Goal: Obtain resource: Download file/media

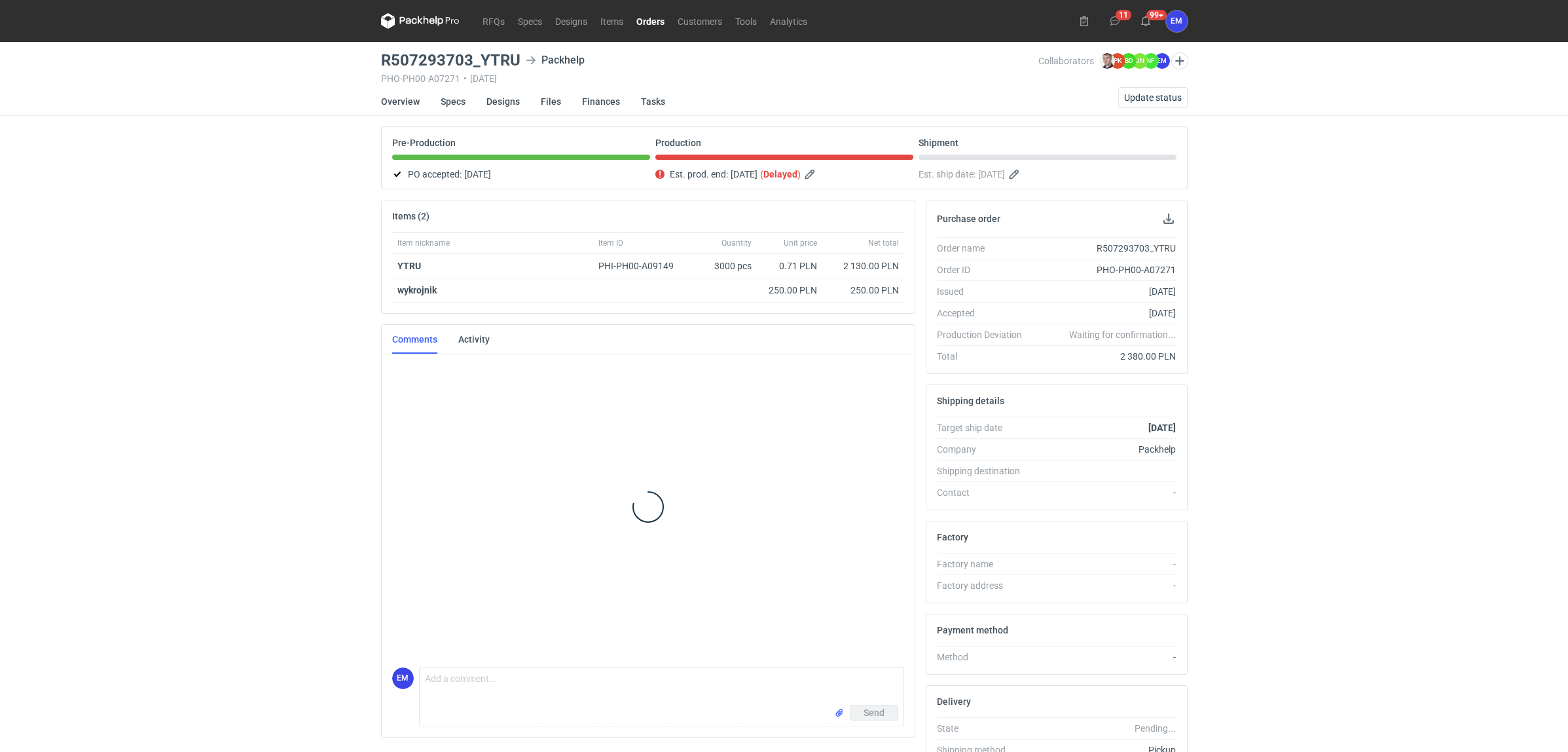
scroll to position [127, 0]
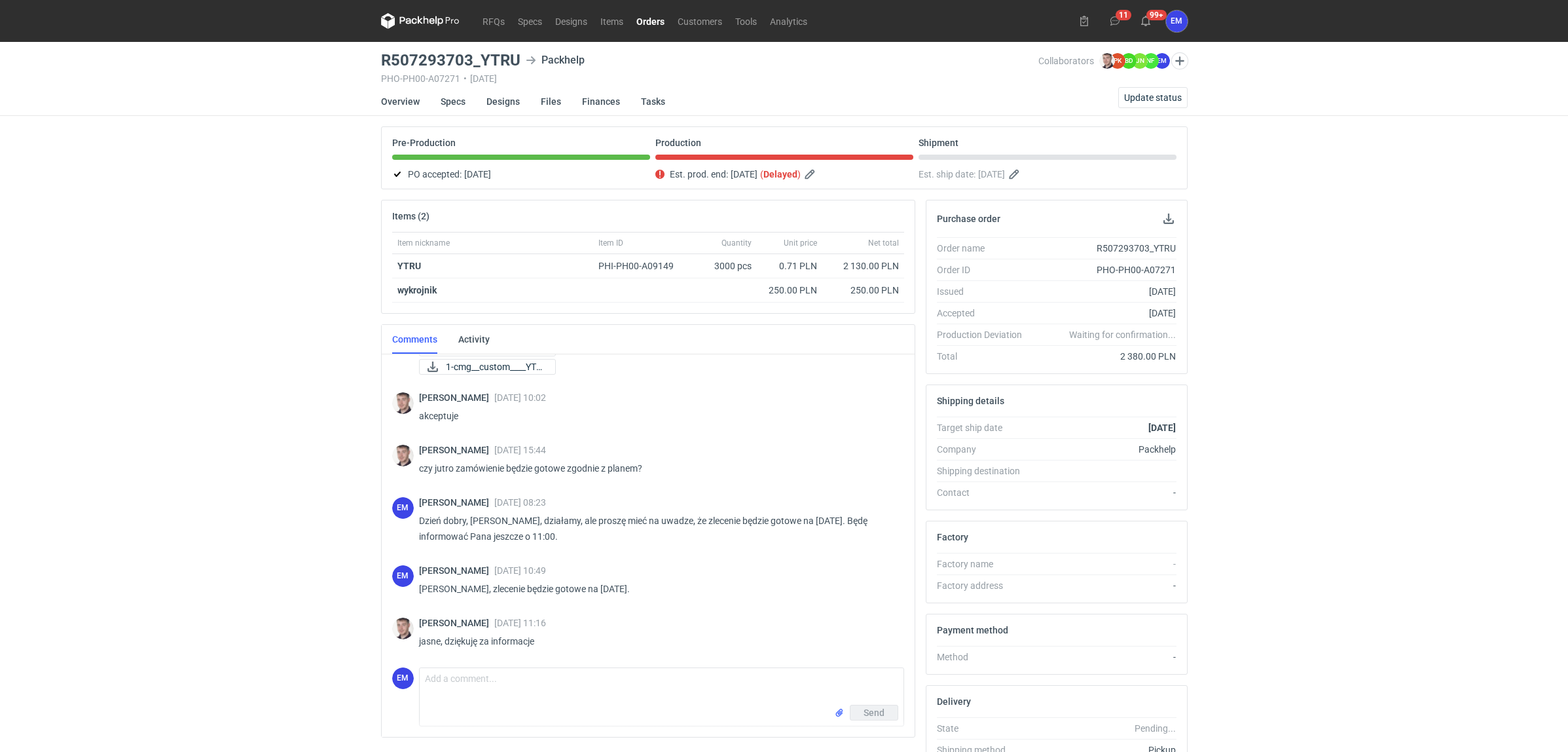
click at [132, 261] on div "RFQs Specs Designs Items Orders Customers Tools Analytics 11 99+ EM Ewelina Mac…" at bounding box center [784, 376] width 1568 height 752
click at [148, 373] on div "RFQs Specs Designs Items Orders Customers Tools Analytics 11 99+ EM Ewelina Mac…" at bounding box center [784, 376] width 1568 height 752
click at [148, 374] on div "RFQs Specs Designs Items Orders Customers Tools Analytics 11 99+ EM Ewelina Mac…" at bounding box center [784, 376] width 1568 height 752
click at [92, 372] on div "RFQs Specs Designs Items Orders Customers Tools Analytics 11 99+ EM Ewelina Mac…" at bounding box center [784, 376] width 1568 height 752
click at [255, 237] on div "RFQs Specs Designs Items Orders Customers Tools Analytics 11 99+ EM Ewelina Mac…" at bounding box center [784, 376] width 1568 height 752
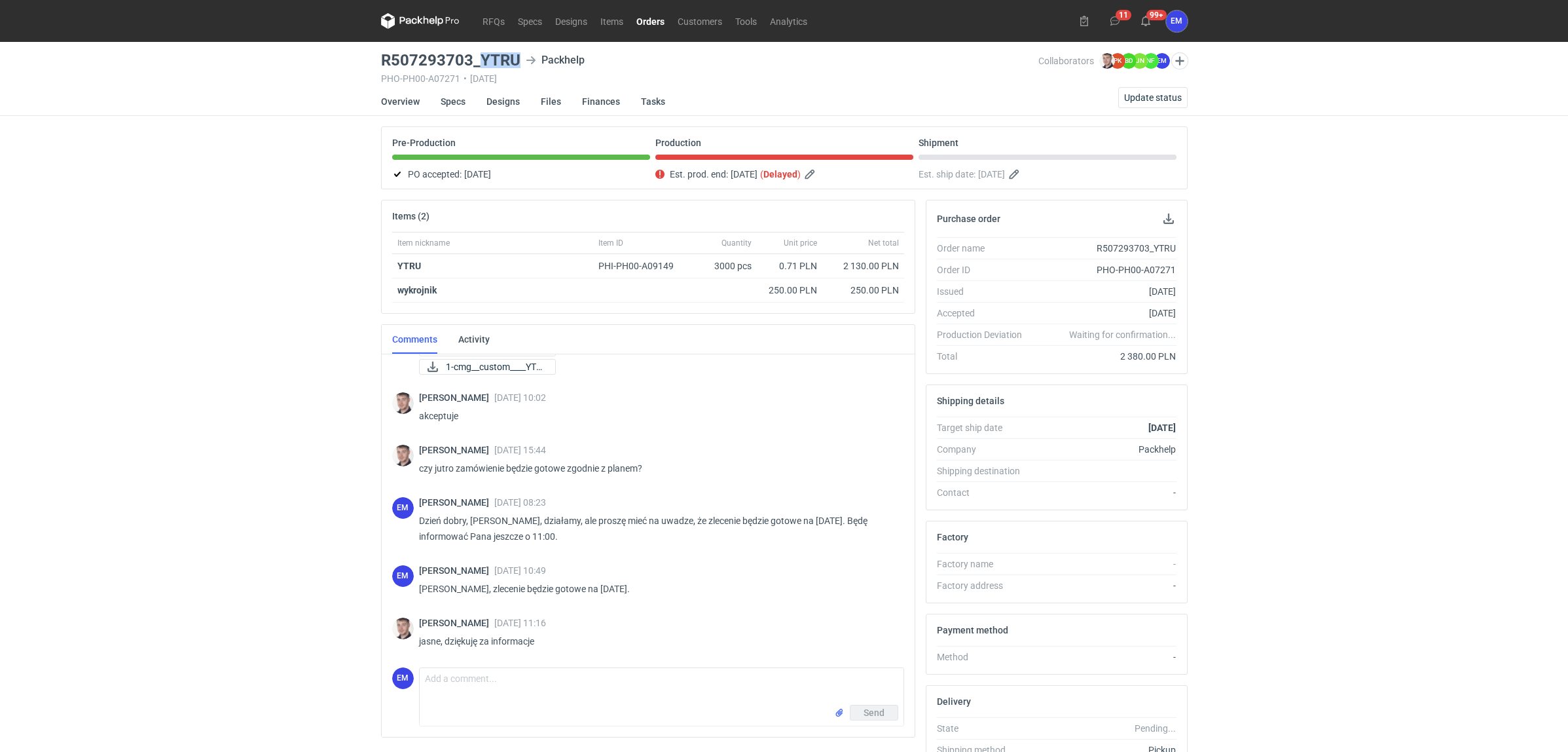
drag, startPoint x: 479, startPoint y: 63, endPoint x: 516, endPoint y: 63, distance: 37.0
click at [516, 63] on h3 "R507293703_YTRU" at bounding box center [450, 61] width 139 height 16
copy h3 "YTRU"
click at [502, 63] on h3 "R507293703_YTRU" at bounding box center [450, 61] width 139 height 16
drag, startPoint x: 482, startPoint y: 60, endPoint x: 520, endPoint y: 54, distance: 38.5
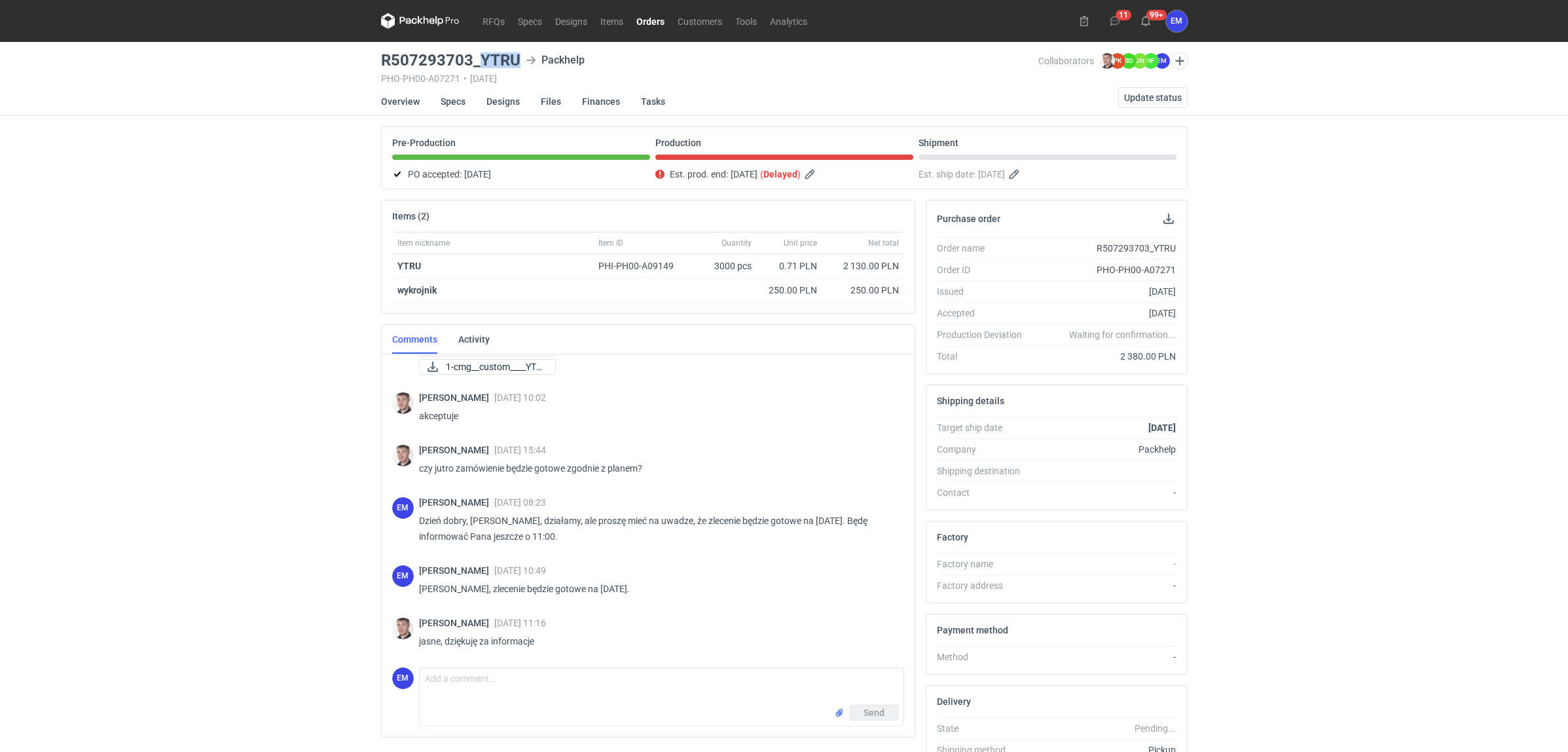
click at [520, 54] on div "R507293703_YTRU Packhelp" at bounding box center [709, 61] width 657 height 16
copy h3 "YTRU"
drag, startPoint x: 269, startPoint y: 261, endPoint x: 263, endPoint y: 288, distance: 27.7
click at [272, 259] on div "RFQs Specs Designs Items Orders Customers Tools Analytics 11 99+ EM Ewelina Mac…" at bounding box center [784, 376] width 1568 height 752
click at [171, 326] on div "RFQs Specs Designs Items Orders Customers Tools Analytics 11 99+ EM Ewelina Mac…" at bounding box center [784, 376] width 1568 height 752
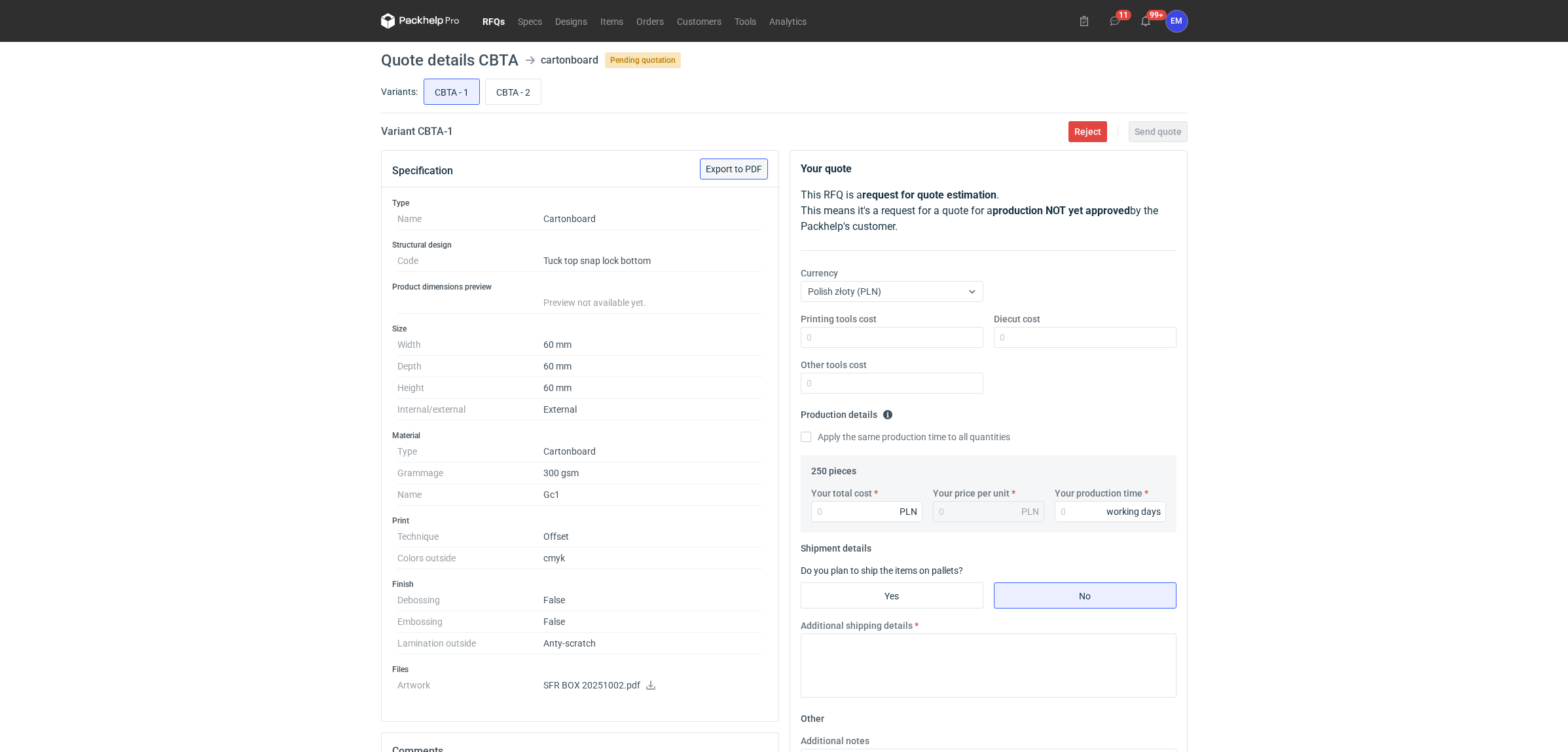
click at [734, 165] on span "Export to PDF" at bounding box center [733, 169] width 56 height 10
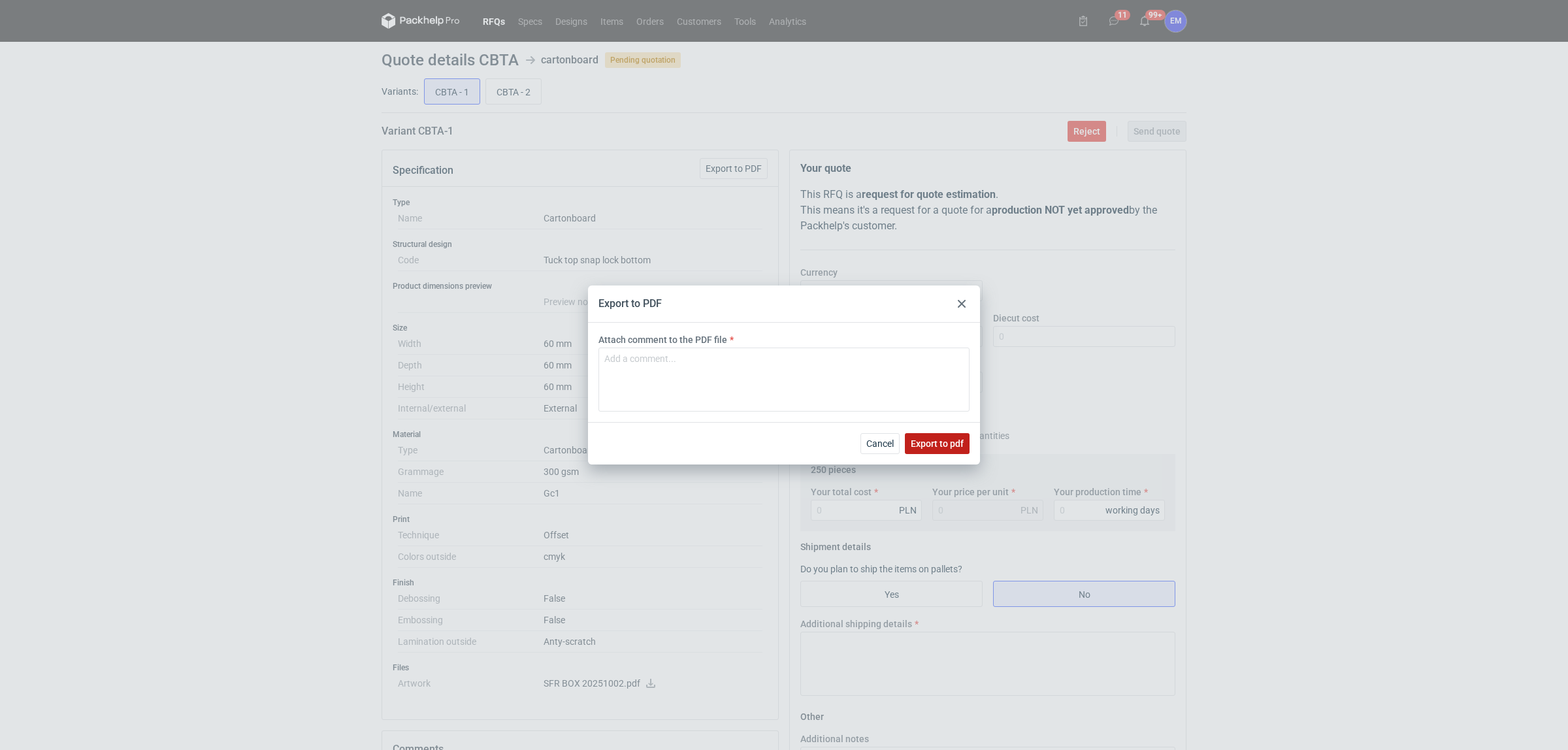
click at [930, 439] on span "Export to pdf" at bounding box center [936, 443] width 53 height 10
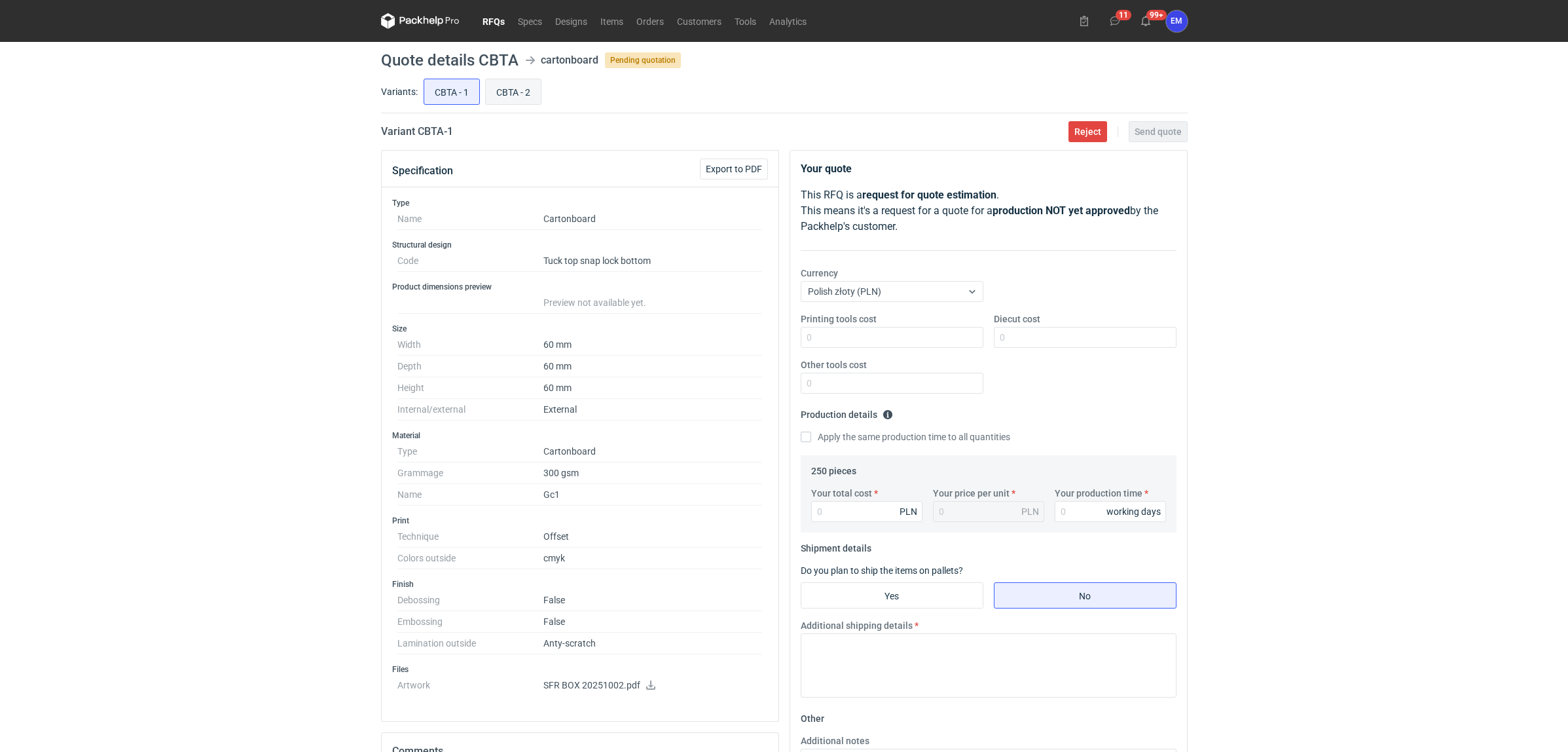
click at [514, 90] on input "CBTA - 2" at bounding box center [513, 92] width 55 height 25
radio input "true"
click at [753, 169] on span "Export to PDF" at bounding box center [733, 169] width 56 height 10
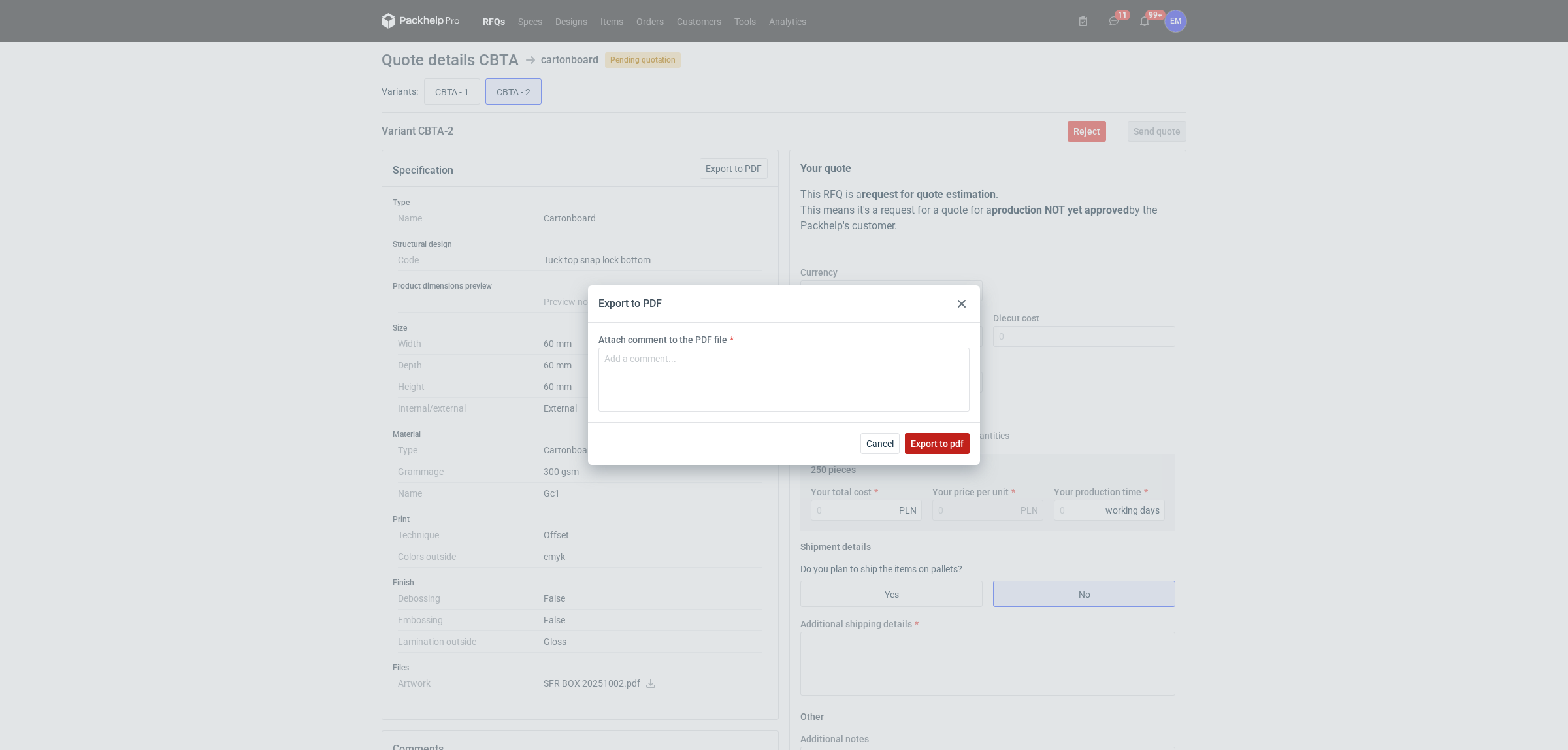
click at [949, 442] on span "Export to pdf" at bounding box center [936, 443] width 53 height 10
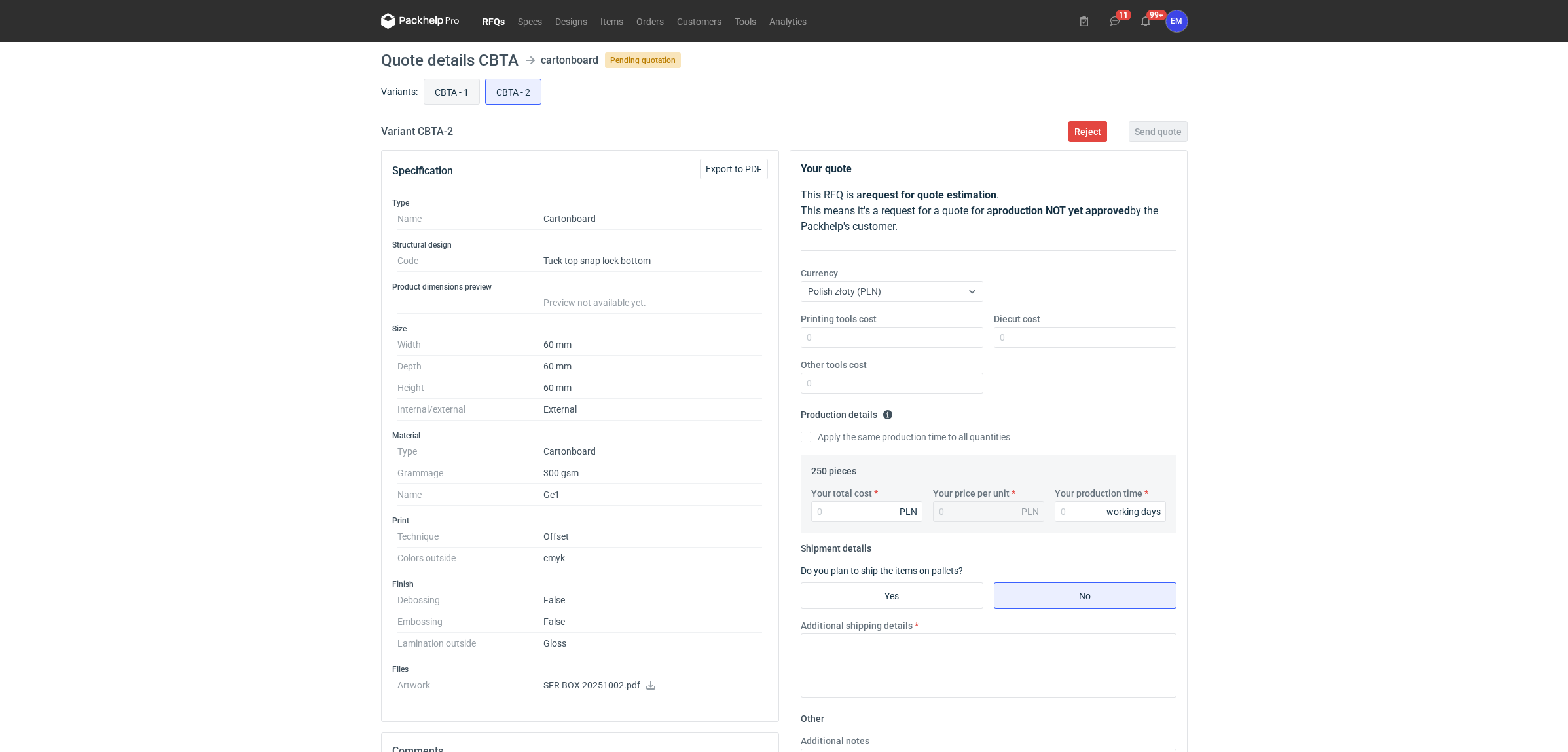
click at [456, 98] on input "CBTA - 1" at bounding box center [452, 92] width 55 height 25
radio input "true"
click at [512, 93] on input "CBTA - 2" at bounding box center [513, 92] width 55 height 25
radio input "true"
click at [444, 93] on input "CBTA - 1" at bounding box center [452, 92] width 55 height 25
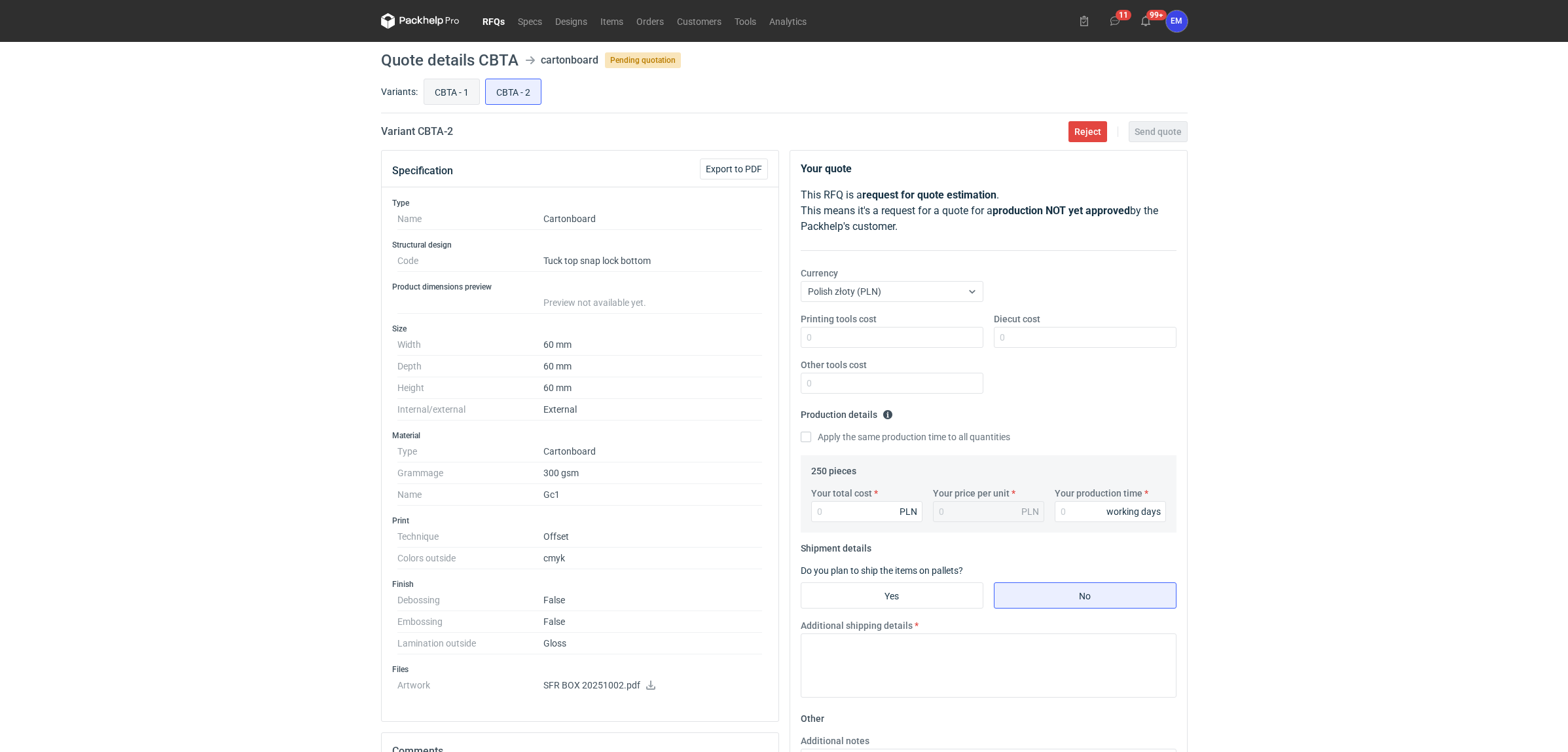
radio input "true"
click at [648, 684] on icon at bounding box center [650, 685] width 10 height 10
click at [499, 93] on input "CBTA - 2" at bounding box center [513, 92] width 55 height 25
radio input "true"
click at [648, 690] on icon at bounding box center [651, 685] width 10 height 10
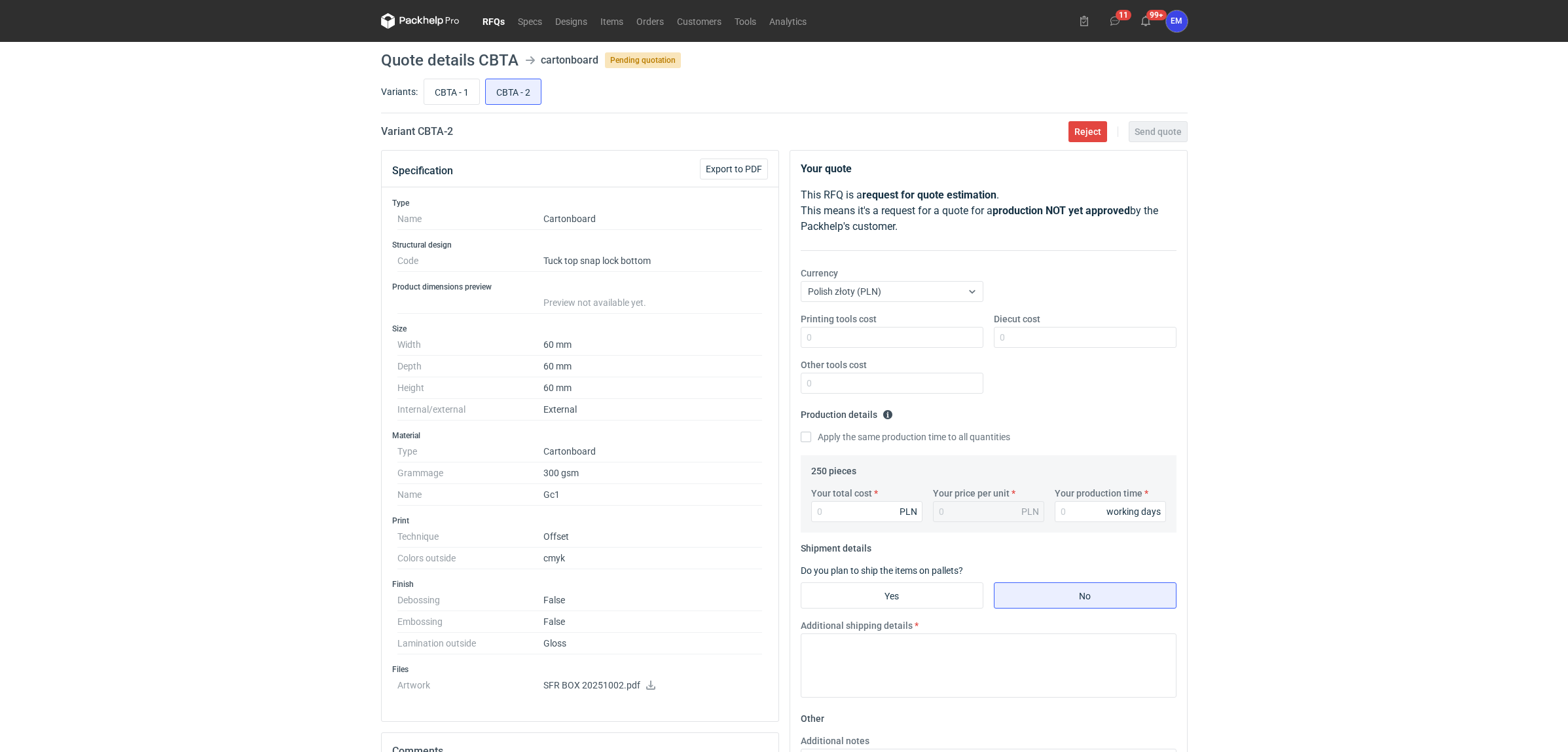
click at [139, 404] on div "RFQs Specs Designs Items Orders Customers Tools Analytics 11 99+ EM [PERSON_NAM…" at bounding box center [784, 376] width 1568 height 752
click at [493, 20] on link "RFQs" at bounding box center [494, 21] width 35 height 16
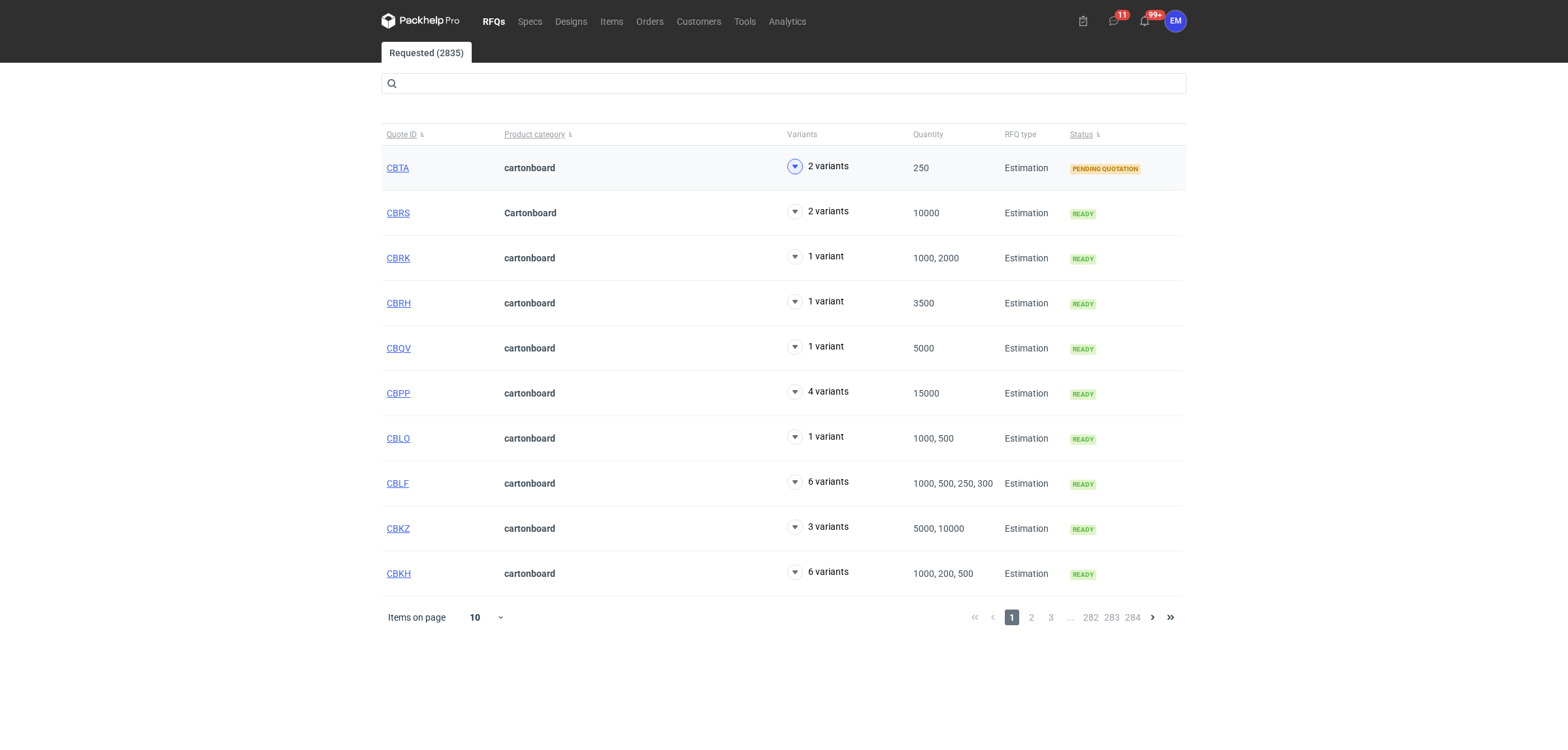
click at [794, 170] on icon at bounding box center [795, 167] width 16 height 16
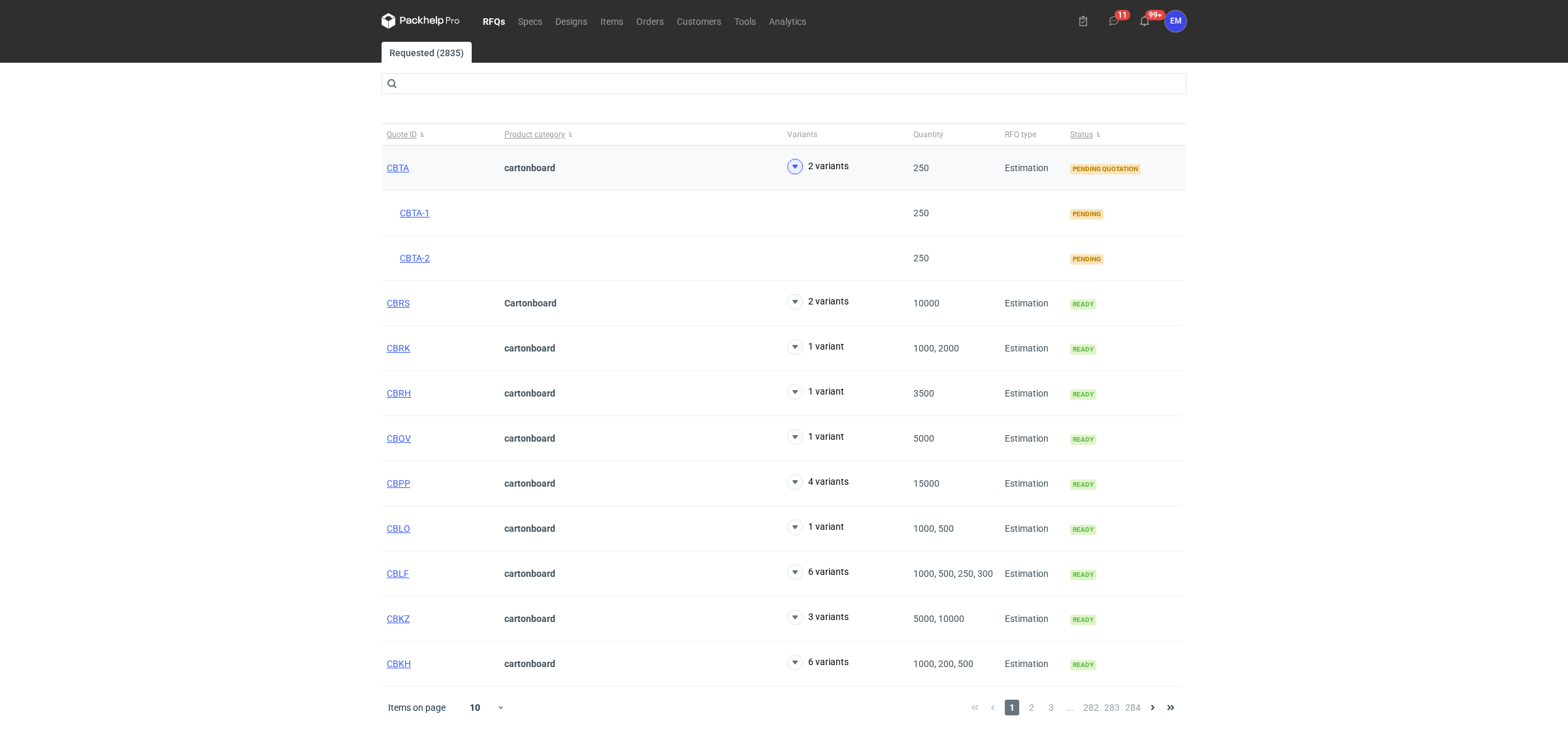
click at [792, 174] on icon at bounding box center [795, 167] width 16 height 16
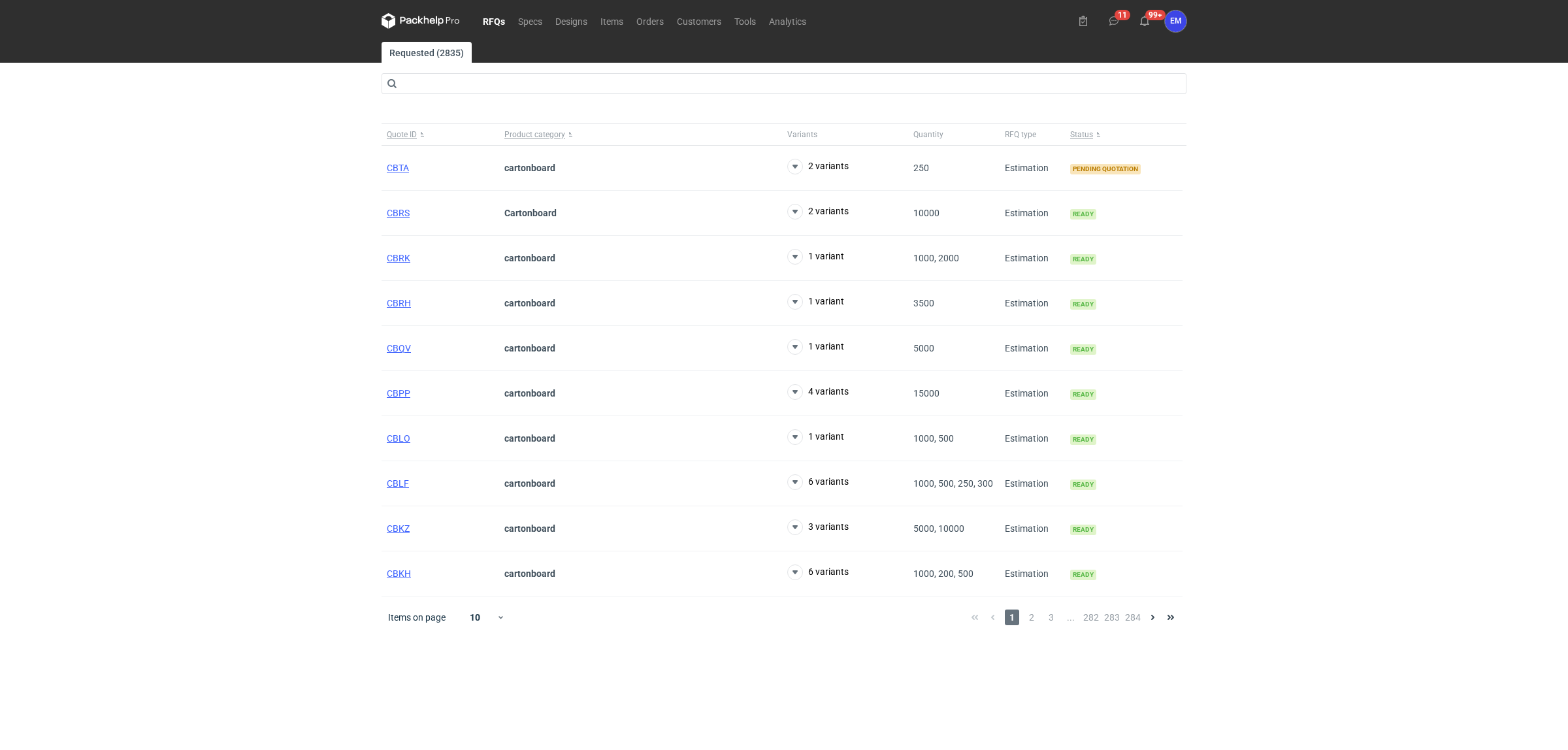
click at [258, 295] on div "RFQs Specs Designs Items Orders Customers Tools Analytics 11 99+ EM [PERSON_NAM…" at bounding box center [784, 375] width 1568 height 750
